Goal: Task Accomplishment & Management: Complete application form

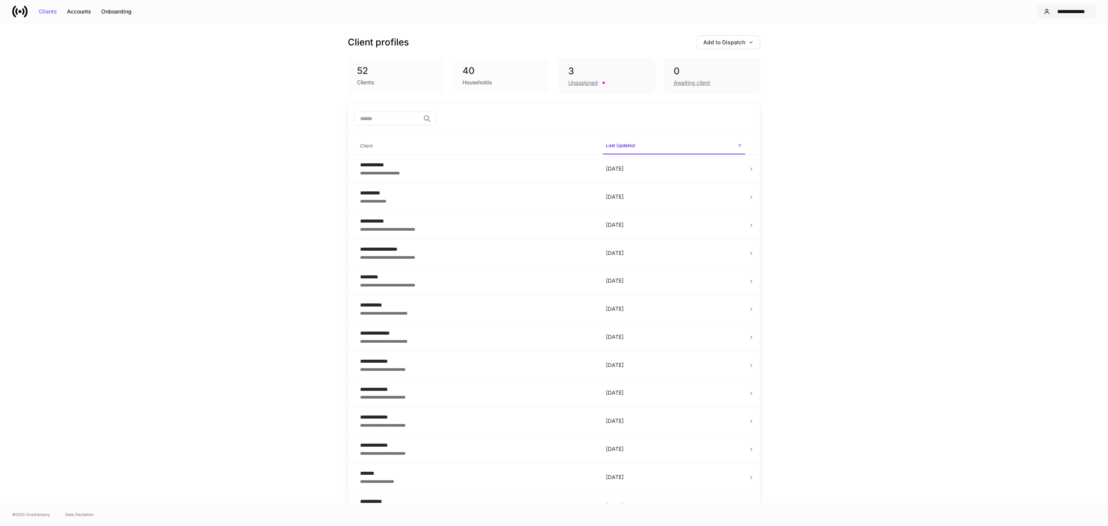
click at [738, 16] on button "**********" at bounding box center [1066, 12] width 58 height 14
click at [738, 47] on div "Settings" at bounding box center [1029, 47] width 21 height 8
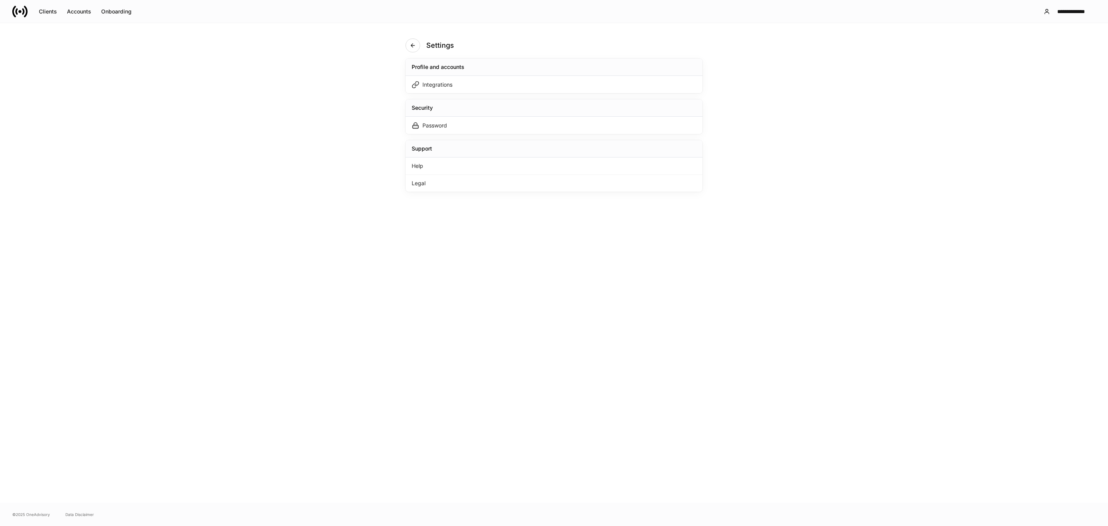
click at [494, 94] on div "Profile and accounts Integrations Security Password Support Help Legal" at bounding box center [554, 124] width 297 height 133
click at [487, 85] on div "Integrations" at bounding box center [554, 84] width 297 height 17
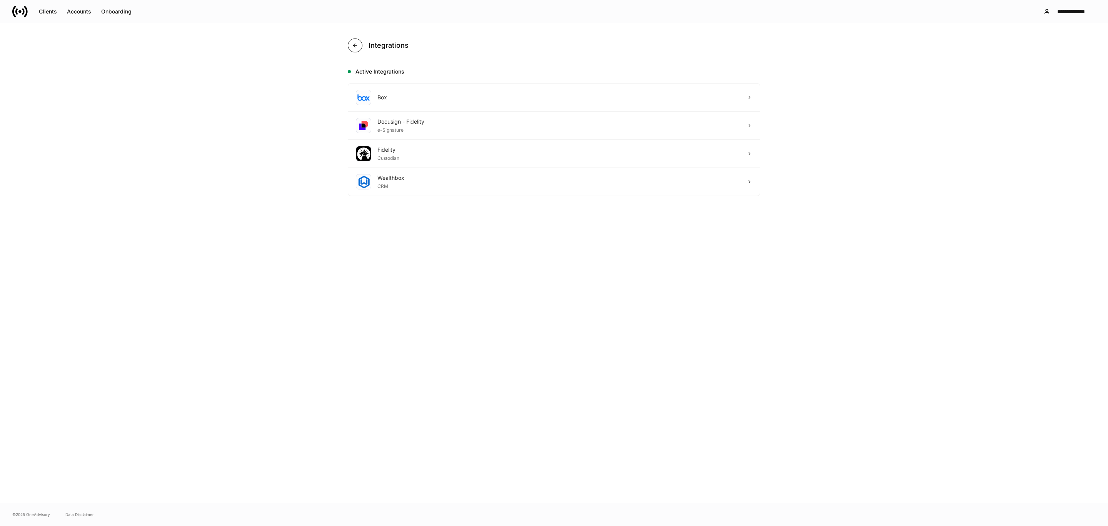
click at [349, 48] on button "button" at bounding box center [355, 45] width 15 height 14
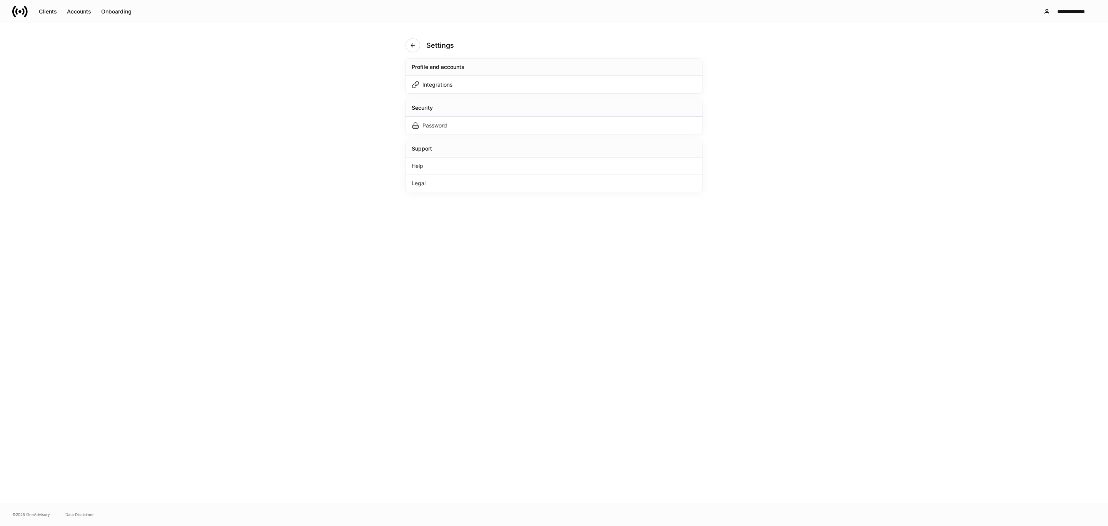
click at [417, 38] on div "Settings" at bounding box center [433, 45] width 55 height 14
click at [416, 42] on button "button" at bounding box center [413, 45] width 15 height 14
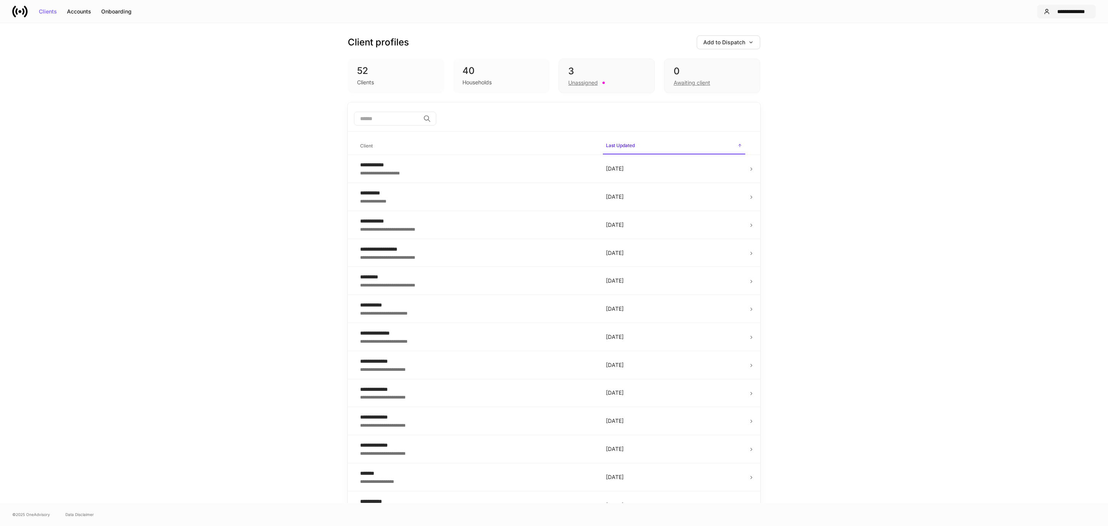
click at [738, 12] on div "**********" at bounding box center [1071, 11] width 36 height 5
click at [738, 45] on li "Settings" at bounding box center [1054, 47] width 105 height 14
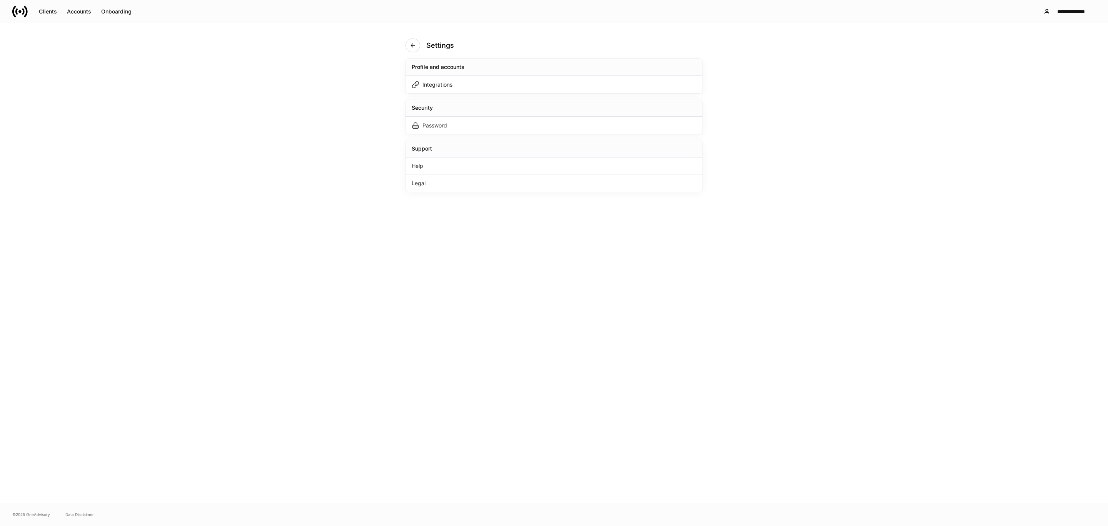
click at [426, 94] on div "Profile and accounts Integrations Security Password Support Help Legal" at bounding box center [554, 124] width 297 height 133
click at [429, 88] on div "Integrations" at bounding box center [438, 85] width 30 height 8
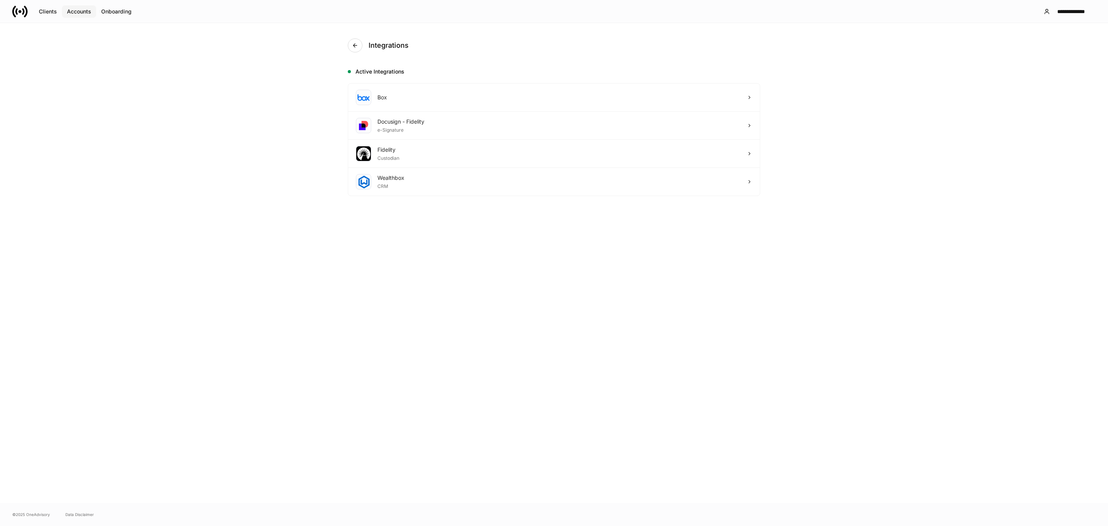
click at [77, 7] on button "Accounts" at bounding box center [79, 11] width 34 height 12
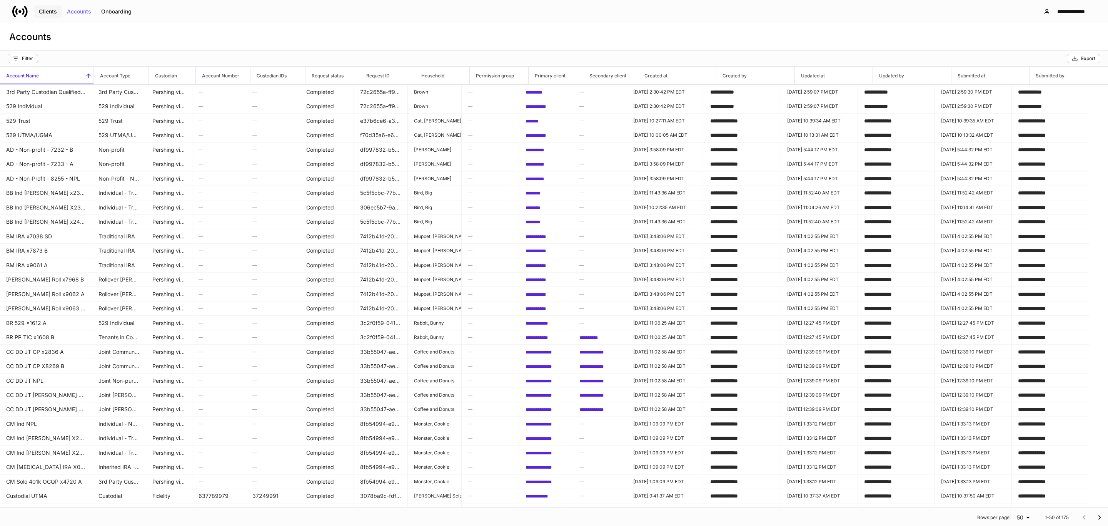
click at [52, 11] on div "Clients" at bounding box center [48, 11] width 18 height 5
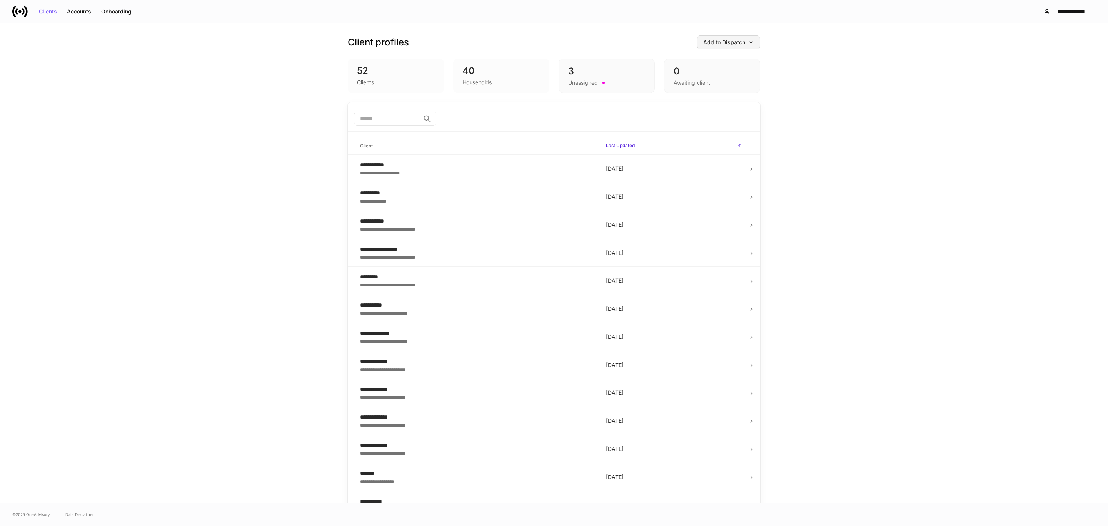
click at [732, 45] on button "Add to Dispatch" at bounding box center [728, 42] width 63 height 14
click at [717, 63] on div "Add clients manually" at bounding box center [707, 64] width 52 height 8
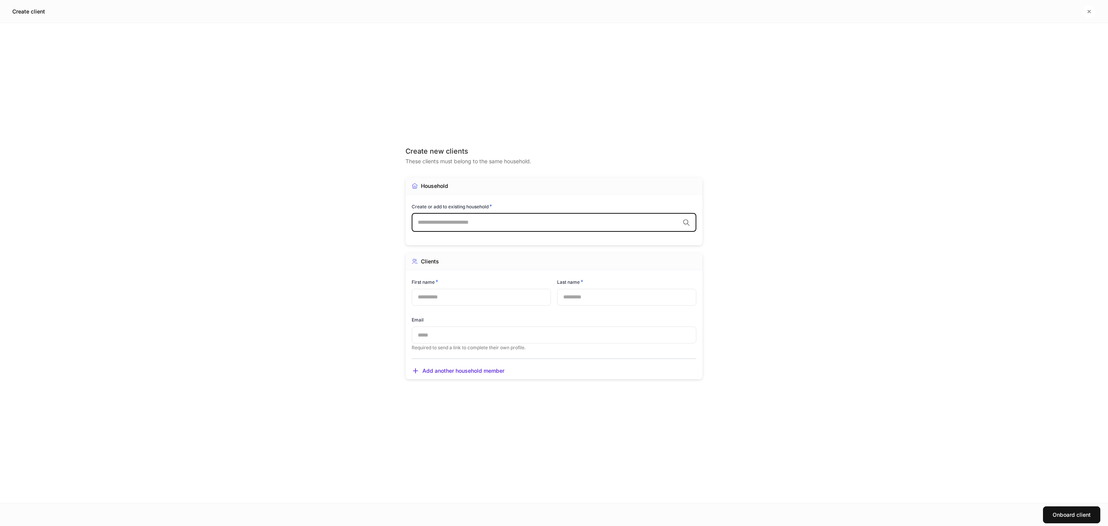
click at [460, 222] on input "text" at bounding box center [549, 223] width 262 height 8
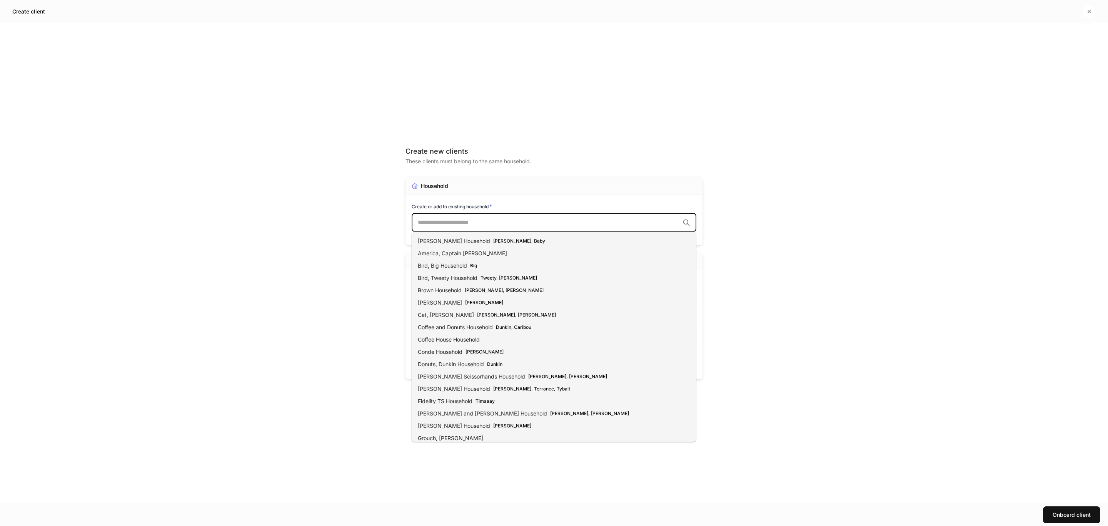
click at [469, 153] on div "Create new clients" at bounding box center [554, 151] width 297 height 9
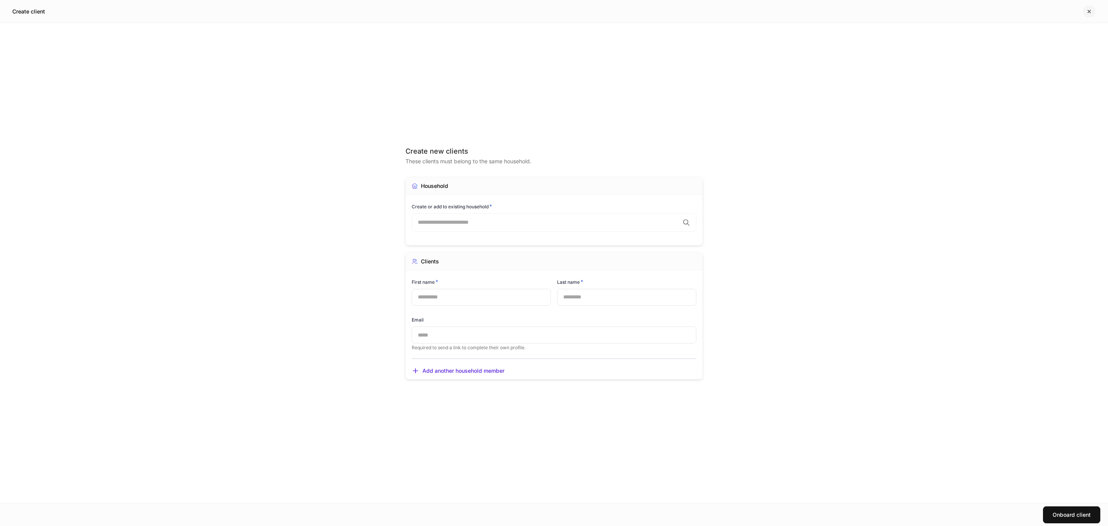
click at [738, 14] on icon "button" at bounding box center [1089, 11] width 6 height 6
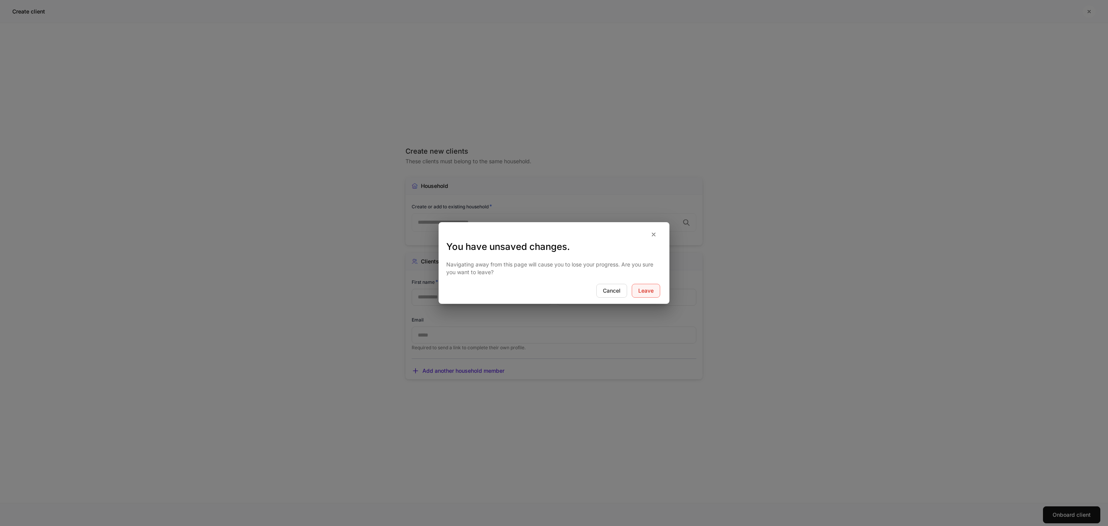
click at [639, 286] on button "Leave" at bounding box center [646, 291] width 28 height 14
